Goal: Task Accomplishment & Management: Manage account settings

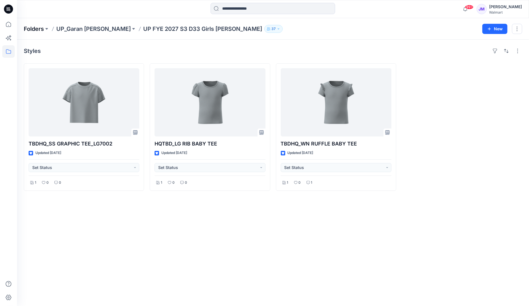
click at [33, 28] on p "Folders" at bounding box center [34, 29] width 20 height 8
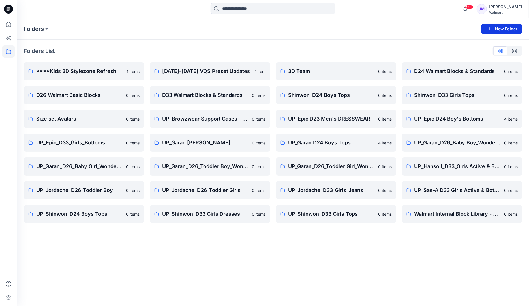
click at [491, 26] on icon "button" at bounding box center [489, 28] width 7 height 7
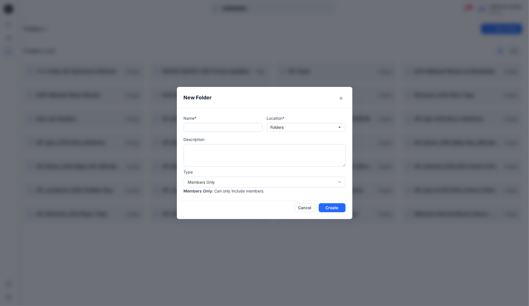
click at [199, 127] on input "text" at bounding box center [223, 127] width 79 height 9
click at [334, 127] on button "Folders" at bounding box center [306, 127] width 79 height 9
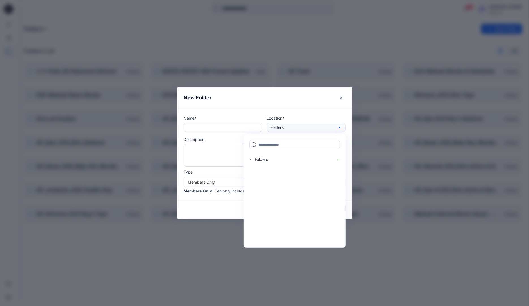
click at [332, 127] on button "Folders" at bounding box center [306, 127] width 79 height 9
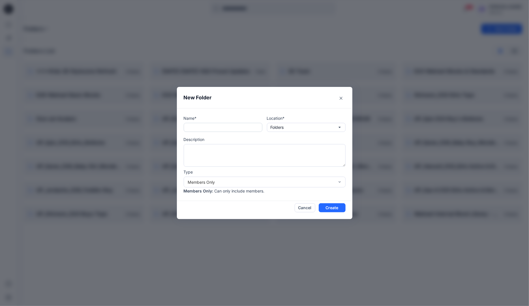
click at [229, 125] on input "text" at bounding box center [223, 127] width 79 height 9
type input "**********"
click at [294, 182] on div "Members Only" at bounding box center [261, 182] width 147 height 6
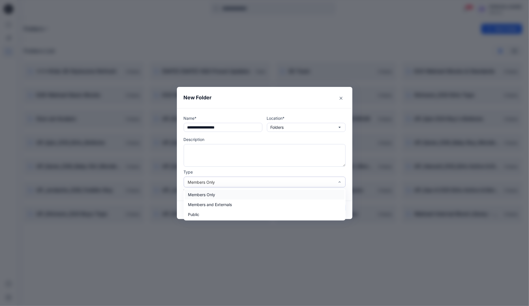
click at [292, 184] on div "Members Only" at bounding box center [261, 182] width 147 height 6
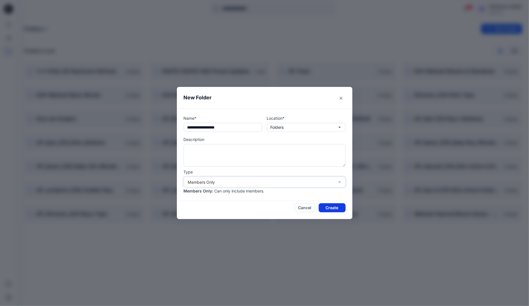
click at [330, 205] on button "Create" at bounding box center [332, 207] width 27 height 9
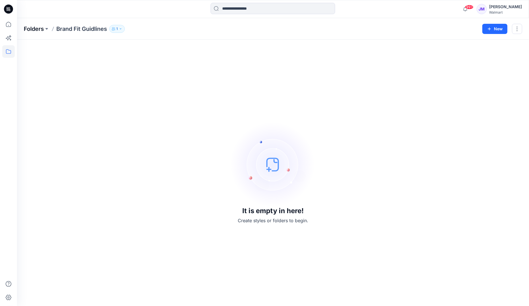
click at [27, 25] on p "Folders" at bounding box center [34, 29] width 20 height 8
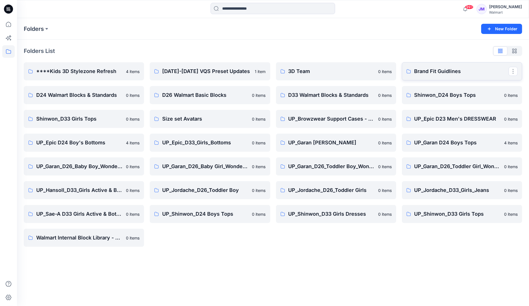
click at [439, 69] on p "Brand Fit Guidlines" at bounding box center [462, 71] width 94 height 8
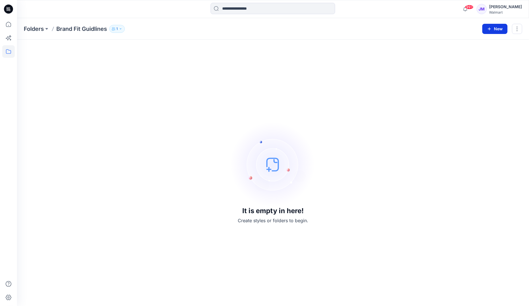
click at [493, 28] on button "New" at bounding box center [495, 29] width 25 height 10
click at [477, 54] on p "New Folder" at bounding box center [478, 54] width 21 height 6
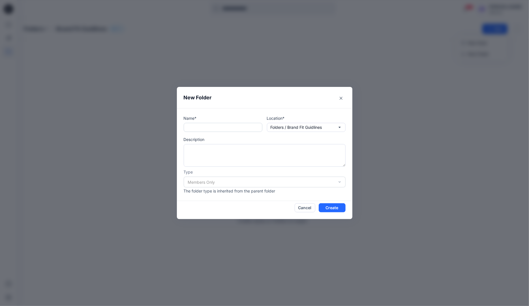
click at [229, 126] on input "text" at bounding box center [223, 127] width 79 height 9
type input "**********"
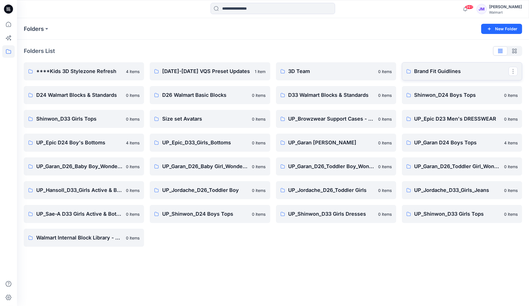
click at [446, 69] on p "Brand Fit Guidlines" at bounding box center [462, 71] width 94 height 8
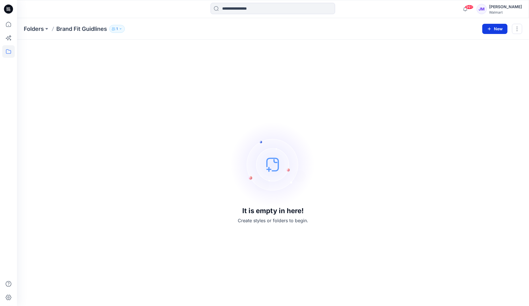
click at [491, 27] on icon "button" at bounding box center [489, 29] width 5 height 5
click at [482, 56] on p "New Folder" at bounding box center [478, 54] width 21 height 6
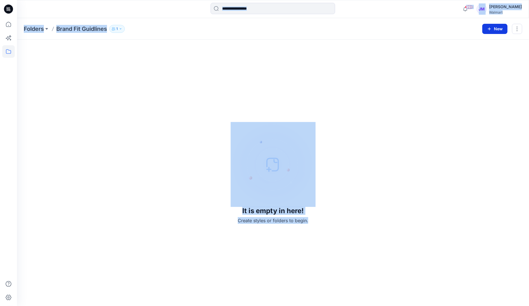
click at [501, 24] on button "New" at bounding box center [495, 29] width 25 height 10
click at [487, 53] on p "New Folder" at bounding box center [478, 54] width 21 height 6
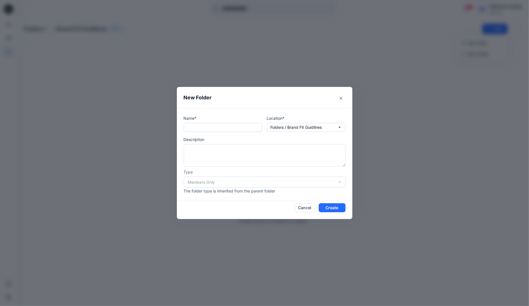
click at [246, 126] on input "text" at bounding box center [223, 127] width 79 height 9
click at [246, 126] on input "**********" at bounding box center [223, 127] width 79 height 9
type input "**********"
drag, startPoint x: 246, startPoint y: 128, endPoint x: 236, endPoint y: 93, distance: 36.6
click at [236, 93] on header "New Folder" at bounding box center [265, 97] width 176 height 21
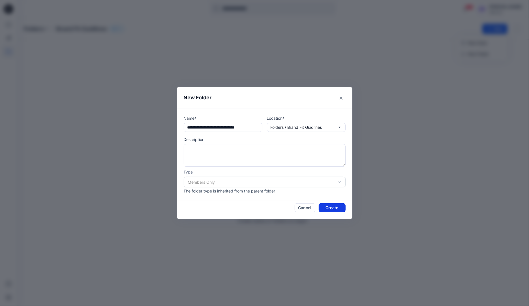
click at [334, 206] on button "Create" at bounding box center [332, 207] width 27 height 9
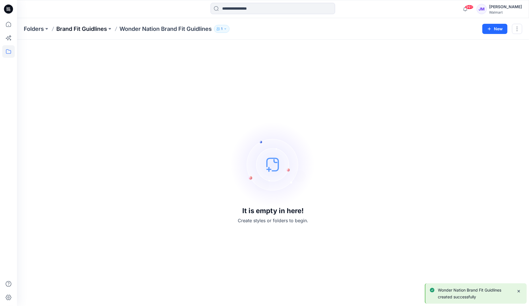
click at [93, 27] on p "Brand Fit Guidlines" at bounding box center [81, 29] width 51 height 8
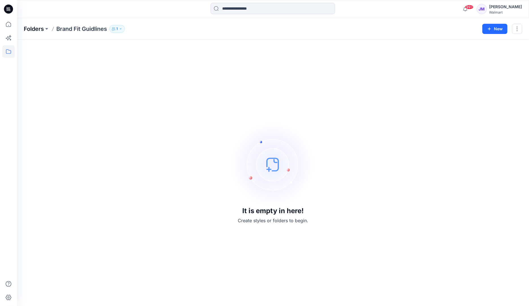
click at [39, 29] on p "Folders" at bounding box center [34, 29] width 20 height 8
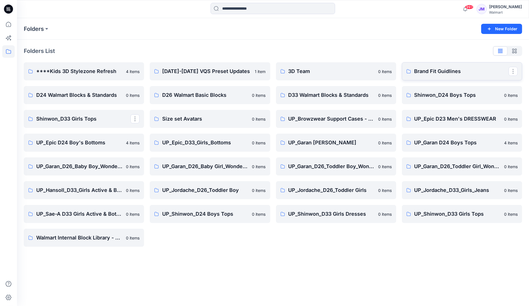
click at [449, 72] on p "Brand Fit Guidlines" at bounding box center [462, 71] width 94 height 8
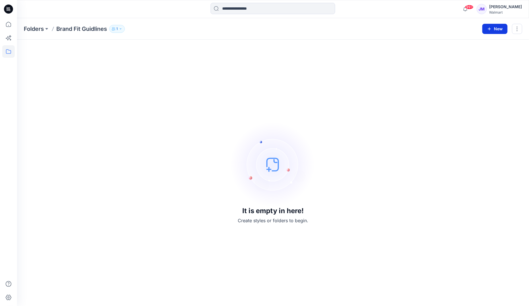
click at [492, 26] on button "New" at bounding box center [495, 29] width 25 height 10
click at [484, 51] on p "New Folder" at bounding box center [478, 54] width 21 height 6
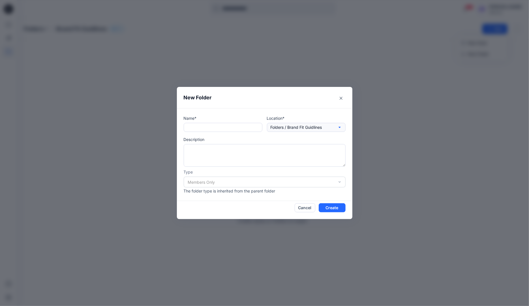
click at [333, 125] on button "Folders / Brand Fit Guidlines" at bounding box center [306, 127] width 79 height 9
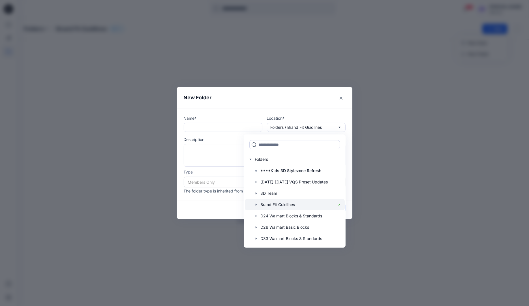
click at [314, 202] on div at bounding box center [295, 204] width 100 height 11
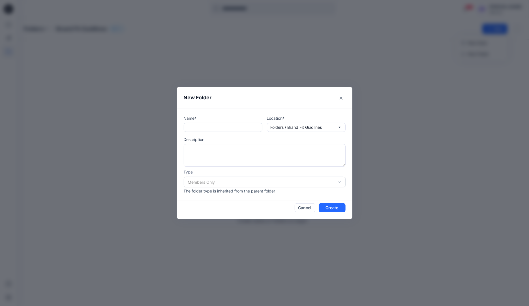
click at [242, 127] on input "text" at bounding box center [223, 127] width 79 height 9
type input "**********"
click at [266, 97] on header "New Folder" at bounding box center [265, 97] width 176 height 21
click at [264, 182] on div "Members Only" at bounding box center [265, 182] width 162 height 11
click at [341, 182] on div "Members Only" at bounding box center [265, 182] width 162 height 11
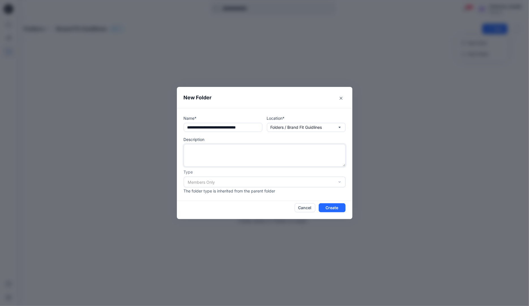
click at [318, 155] on textarea at bounding box center [265, 155] width 162 height 23
click at [332, 207] on button "Create" at bounding box center [332, 207] width 27 height 9
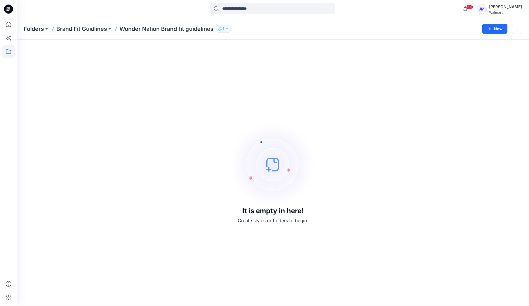
click at [229, 27] on icon "button" at bounding box center [226, 28] width 3 height 3
click at [248, 50] on p "Members Only" at bounding box center [238, 48] width 31 height 6
click at [263, 43] on div "Folder Access Members Only" at bounding box center [261, 45] width 76 height 13
click at [247, 37] on div "Folder Access Members Only" at bounding box center [260, 45] width 85 height 20
click at [242, 66] on div "[PERSON_NAME] Moderator" at bounding box center [260, 62] width 83 height 12
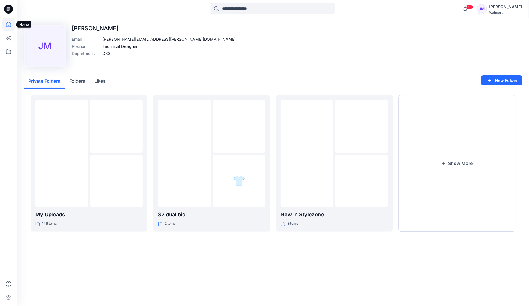
click at [10, 23] on icon at bounding box center [8, 24] width 5 height 5
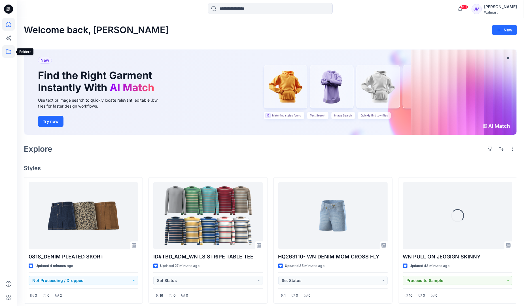
click at [9, 49] on icon at bounding box center [8, 51] width 12 height 12
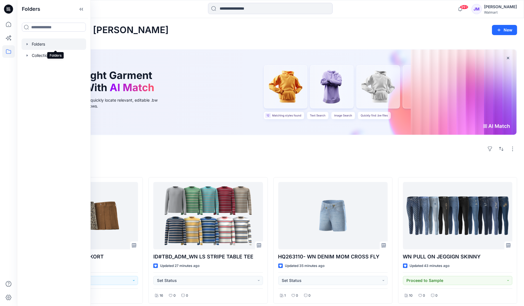
click at [63, 44] on div at bounding box center [54, 44] width 65 height 11
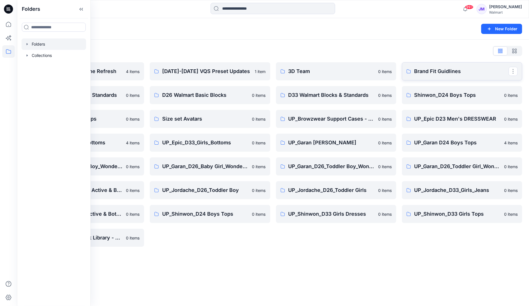
click at [425, 70] on p "Brand Fit Guidlines" at bounding box center [462, 71] width 94 height 8
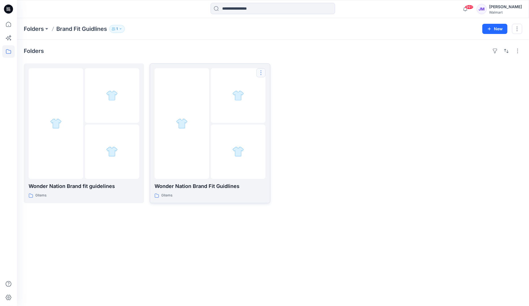
click at [262, 71] on button "button" at bounding box center [261, 72] width 9 height 9
click at [281, 109] on p "[PERSON_NAME]" at bounding box center [284, 110] width 33 height 6
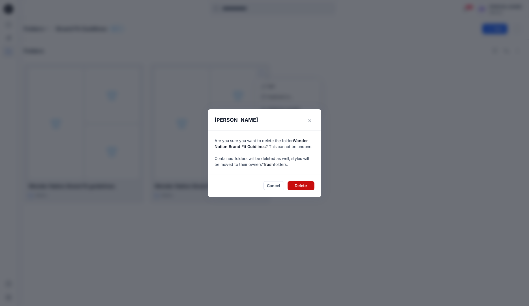
click at [304, 187] on button "Delete" at bounding box center [301, 185] width 27 height 9
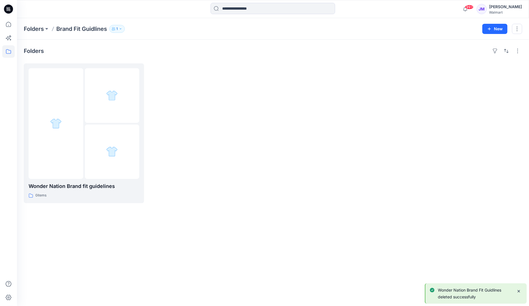
drag, startPoint x: 364, startPoint y: 115, endPoint x: 287, endPoint y: 81, distance: 84.3
click at [287, 81] on div at bounding box center [336, 133] width 120 height 140
click at [119, 29] on button "1" at bounding box center [117, 29] width 16 height 8
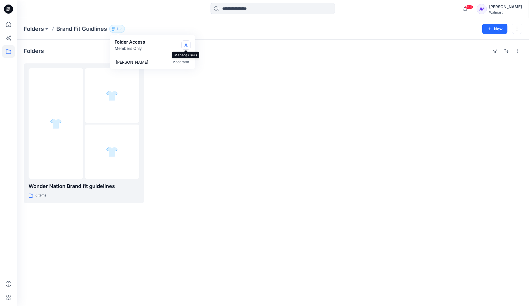
click at [186, 43] on icon "Manage Users" at bounding box center [186, 45] width 5 height 5
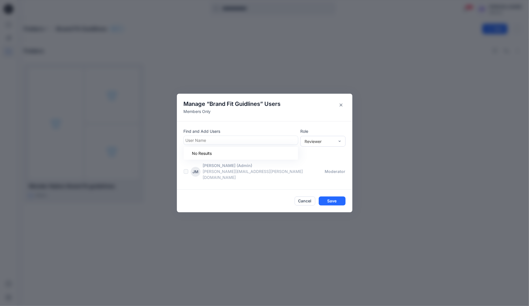
click at [208, 143] on div at bounding box center [241, 140] width 110 height 7
type input "****"
click at [235, 144] on div at bounding box center [241, 140] width 110 height 7
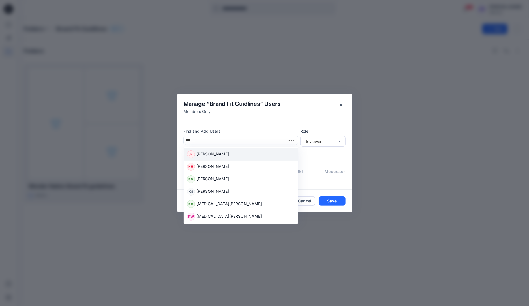
type input "****"
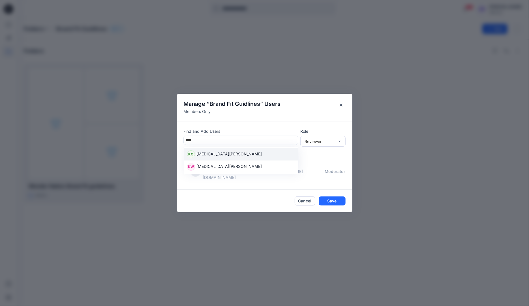
click at [221, 157] on div "[PERSON_NAME] [MEDICAL_DATA][PERSON_NAME]" at bounding box center [241, 154] width 108 height 8
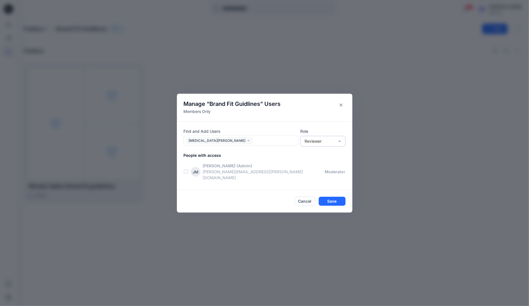
click at [334, 144] on div "Reviewer" at bounding box center [320, 141] width 30 height 6
click at [331, 174] on div "Moderator" at bounding box center [323, 172] width 43 height 10
click at [263, 141] on div at bounding box center [276, 140] width 42 height 7
type input "****"
click at [226, 172] on div "SR [PERSON_NAME]" at bounding box center [241, 168] width 108 height 8
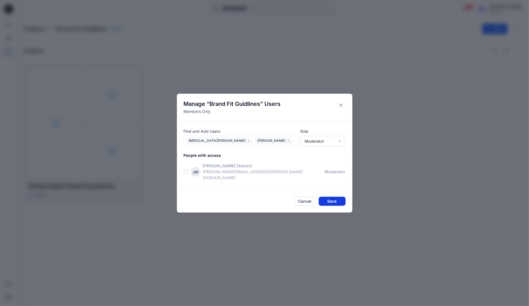
click at [332, 197] on button "Save" at bounding box center [332, 201] width 27 height 9
